Goal: Find specific page/section: Find specific page/section

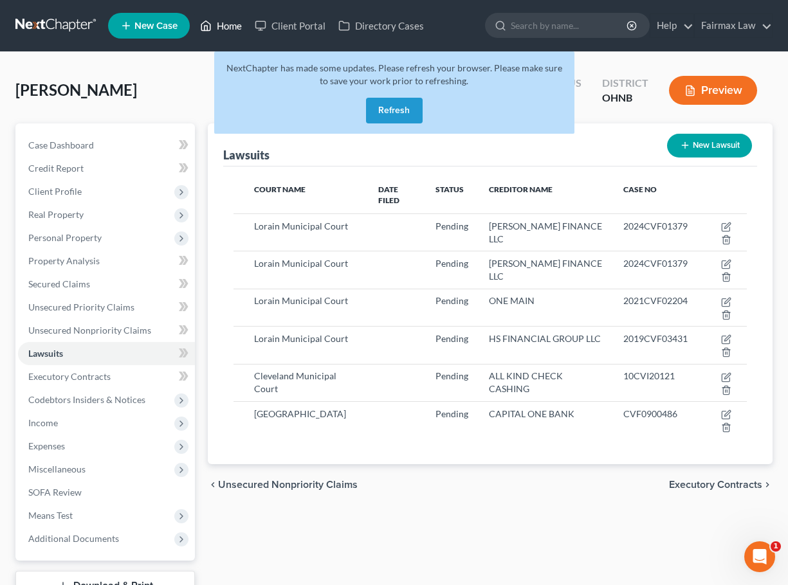
click at [223, 33] on link "Home" at bounding box center [221, 25] width 55 height 23
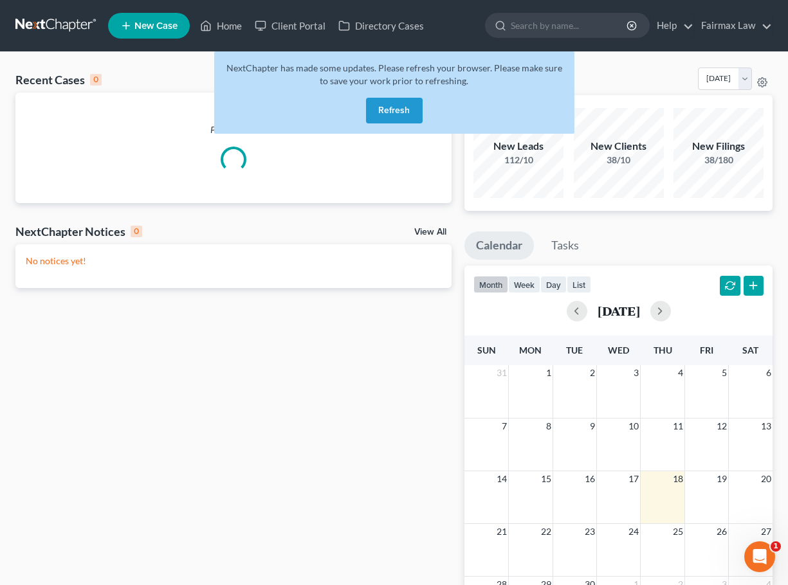
click at [404, 118] on button "Refresh" at bounding box center [394, 111] width 57 height 26
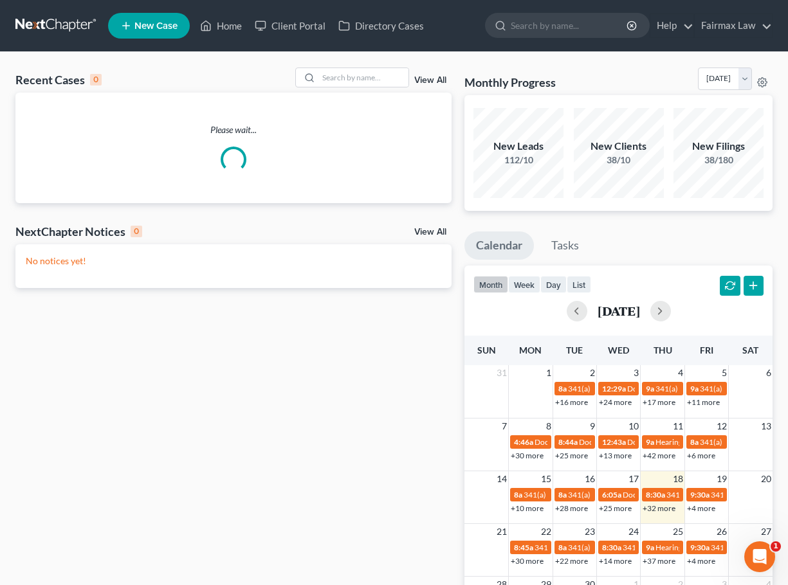
click at [665, 509] on link "+32 more" at bounding box center [659, 509] width 33 height 10
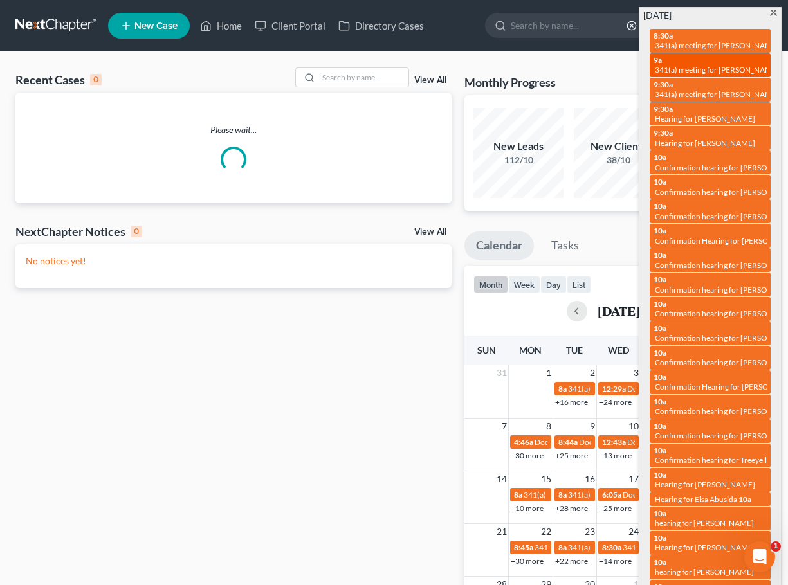
click at [749, 65] on span "341(a) meeting for Rose Swanson" at bounding box center [717, 70] width 124 height 10
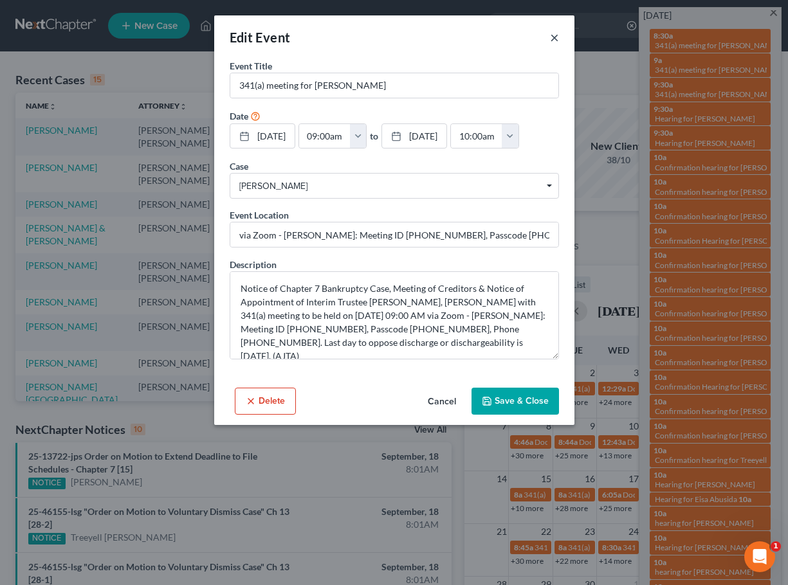
click at [553, 37] on button "×" at bounding box center [554, 37] width 9 height 15
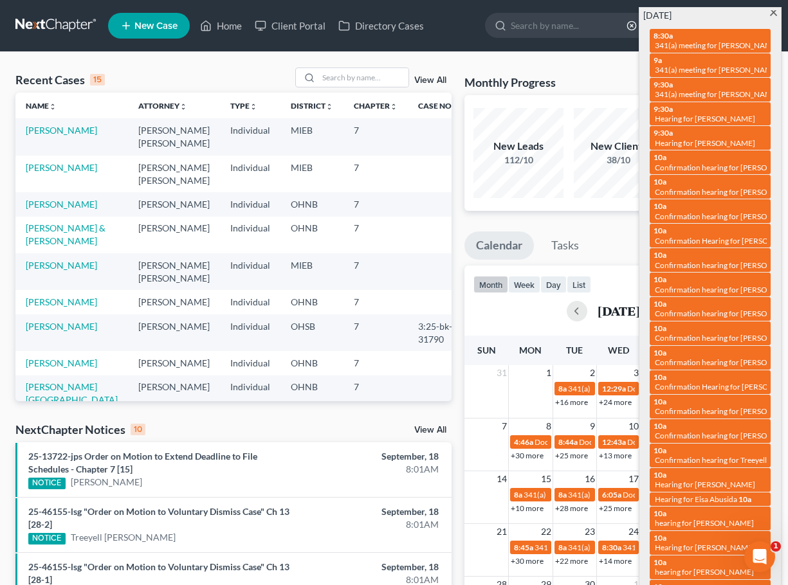
click at [773, 12] on span at bounding box center [774, 14] width 10 height 8
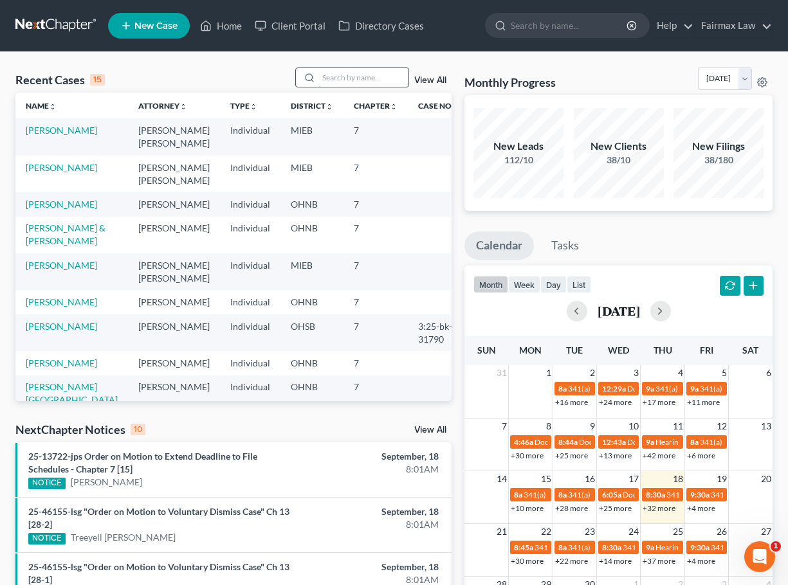
click at [361, 79] on input "search" at bounding box center [363, 77] width 90 height 19
type input "bowman"
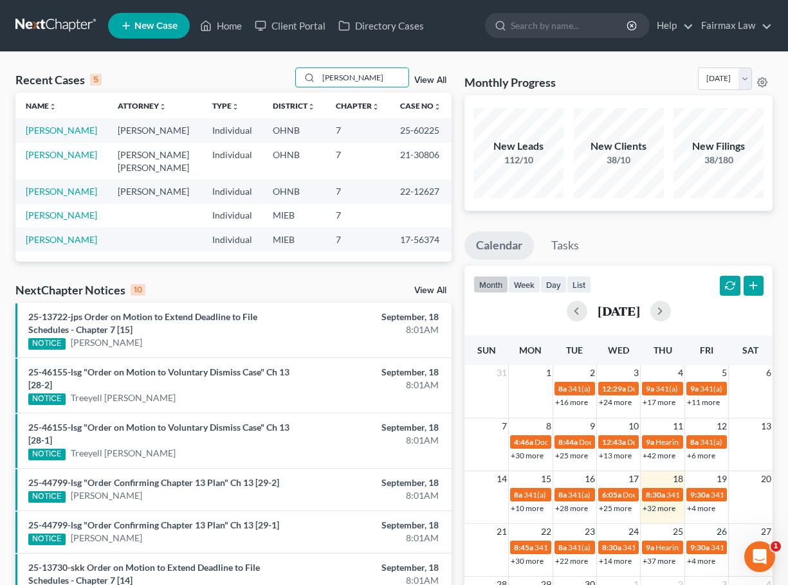
drag, startPoint x: 365, startPoint y: 76, endPoint x: 247, endPoint y: 72, distance: 118.4
click at [247, 72] on div "Recent Cases 5 bowman View All" at bounding box center [233, 80] width 436 height 25
